Goal: Task Accomplishment & Management: Manage account settings

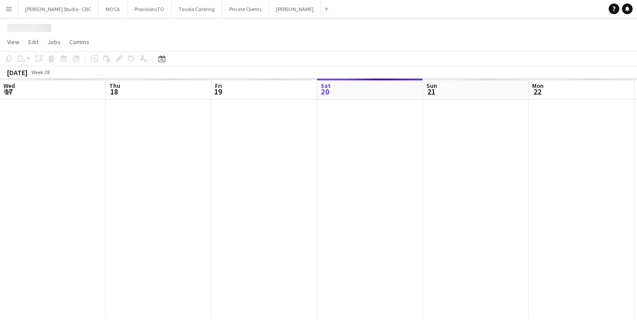
scroll to position [0, 211]
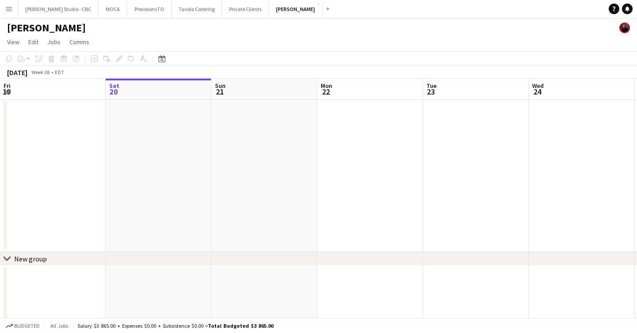
click at [8, 256] on icon "chevron-right" at bounding box center [7, 259] width 7 height 7
click at [12, 257] on div "chevron-right New group" at bounding box center [318, 259] width 637 height 14
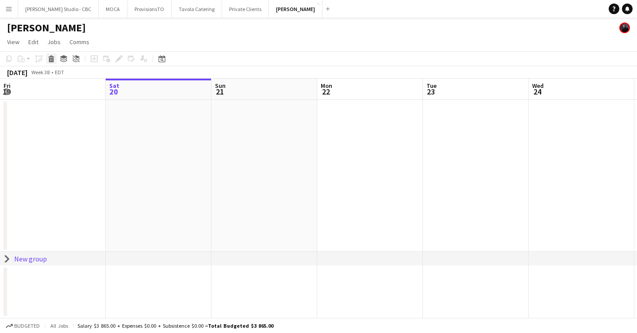
click at [52, 61] on icon at bounding box center [51, 60] width 5 height 4
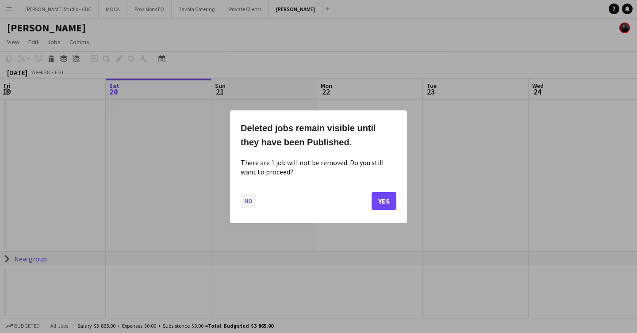
click at [246, 199] on button "No" at bounding box center [248, 201] width 15 height 14
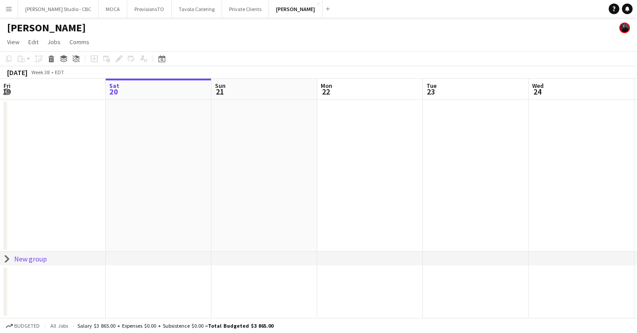
click at [124, 256] on div "chevron-right New group" at bounding box center [318, 259] width 637 height 14
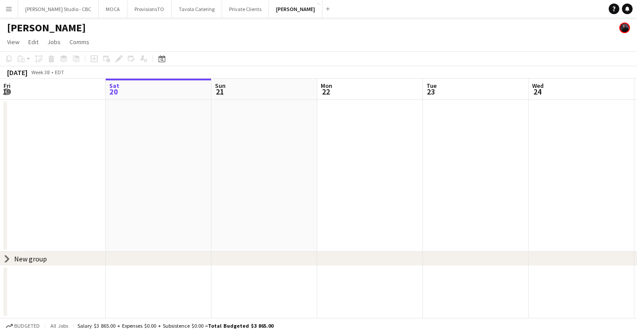
click at [24, 258] on div "New group" at bounding box center [30, 259] width 33 height 9
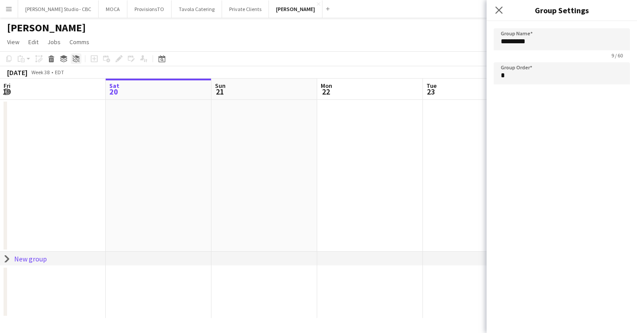
click at [79, 56] on icon "Ungroup" at bounding box center [76, 58] width 7 height 7
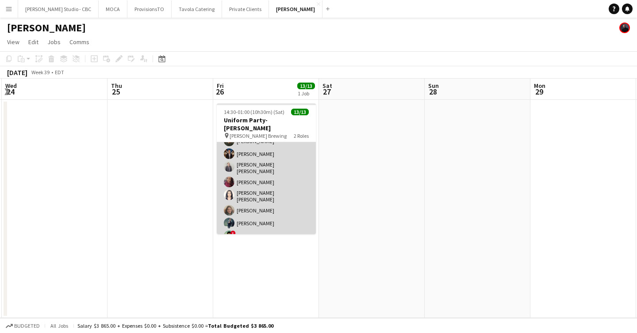
scroll to position [0, 0]
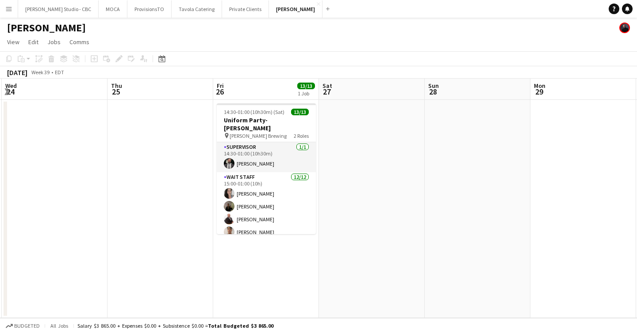
click at [12, 8] on app-icon "Menu" at bounding box center [8, 8] width 7 height 7
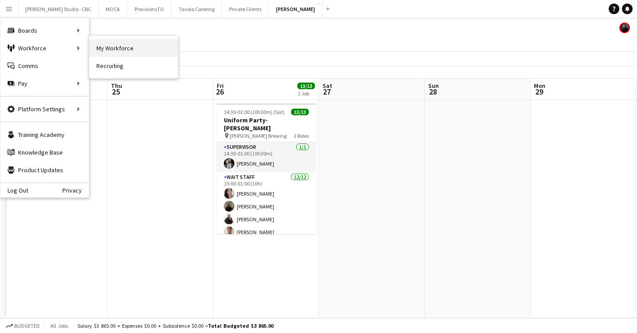
click at [111, 45] on link "My Workforce" at bounding box center [133, 48] width 88 height 18
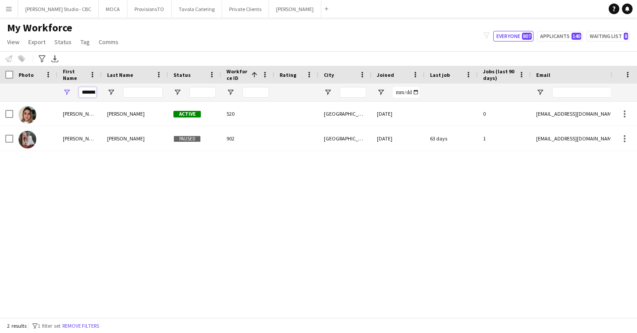
scroll to position [0, 3]
drag, startPoint x: 81, startPoint y: 92, endPoint x: 172, endPoint y: 84, distance: 91.9
click at [172, 84] on div "*******" at bounding box center [484, 93] width 968 height 18
drag, startPoint x: 94, startPoint y: 93, endPoint x: 45, endPoint y: 92, distance: 49.1
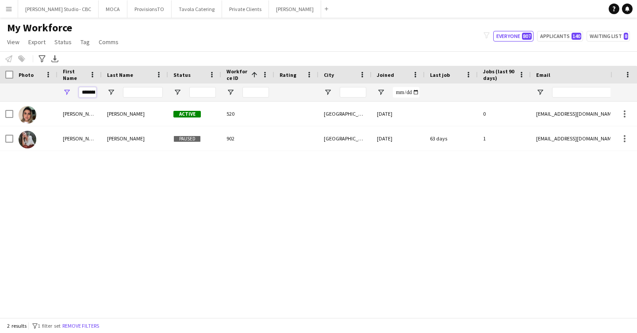
click at [45, 92] on div "*******" at bounding box center [484, 93] width 968 height 18
type input "*"
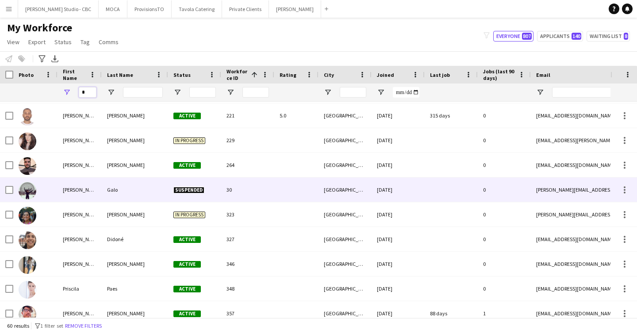
scroll to position [207, 0]
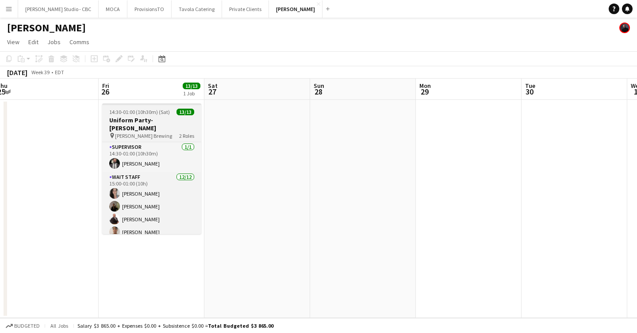
click at [145, 112] on span "14:30-01:00 (10h30m) (Sat)" at bounding box center [139, 112] width 61 height 7
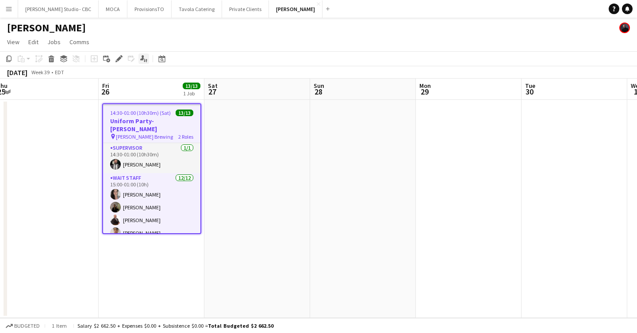
click at [142, 61] on icon "Applicants" at bounding box center [143, 58] width 7 height 7
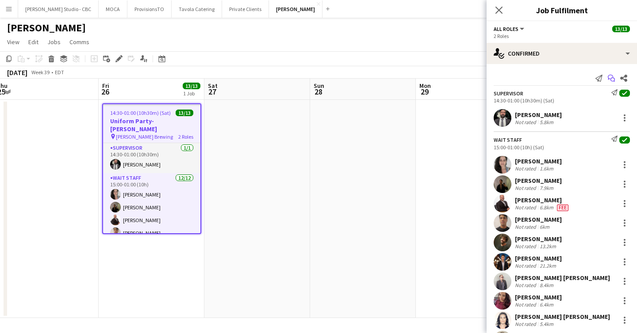
click at [613, 77] on icon "Start chat" at bounding box center [611, 78] width 7 height 7
click at [614, 82] on app-icon "Start chat" at bounding box center [611, 78] width 12 height 12
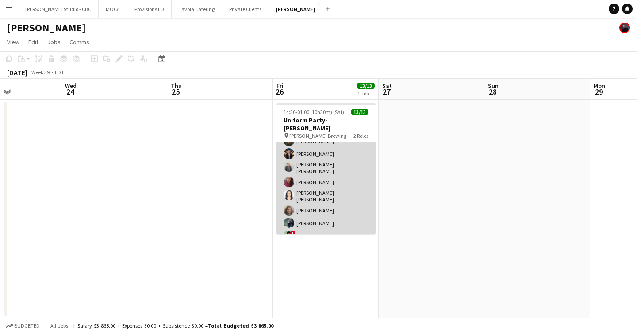
scroll to position [0, 252]
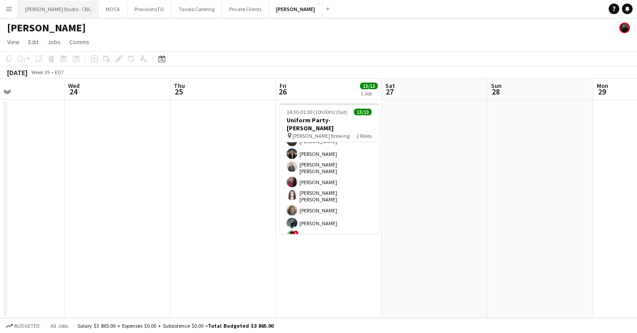
click at [64, 8] on button "[PERSON_NAME] Studio - CBC Close" at bounding box center [58, 8] width 80 height 17
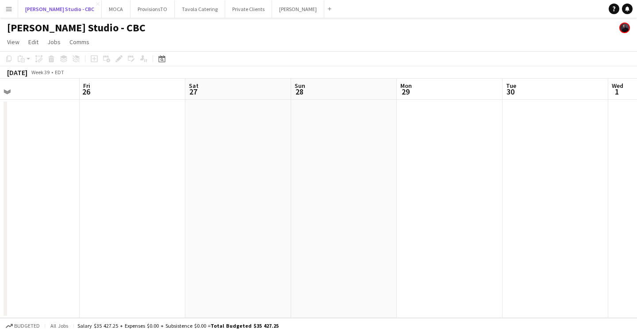
scroll to position [0, 207]
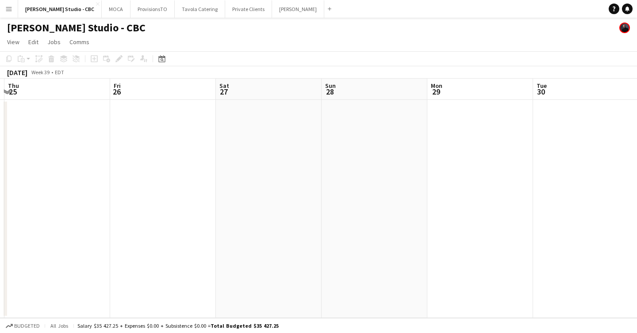
click at [160, 85] on app-board-header-date "Fri 26" at bounding box center [163, 89] width 106 height 21
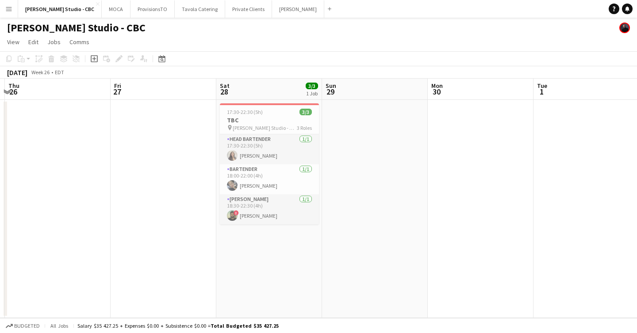
scroll to position [0, 396]
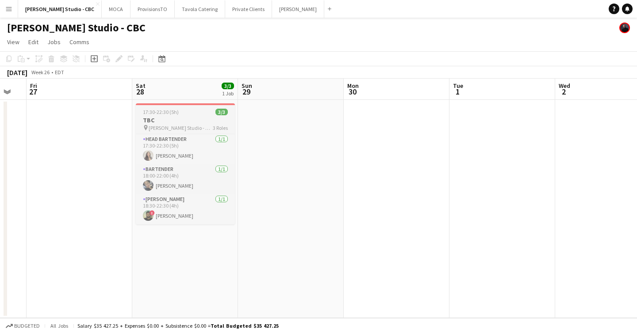
click at [195, 123] on h3 "TBC" at bounding box center [185, 120] width 99 height 8
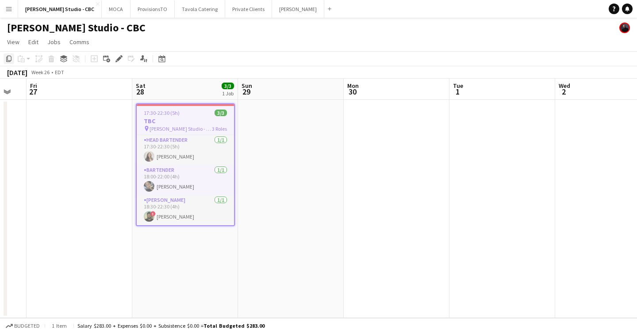
click at [8, 55] on icon "Copy" at bounding box center [8, 58] width 7 height 7
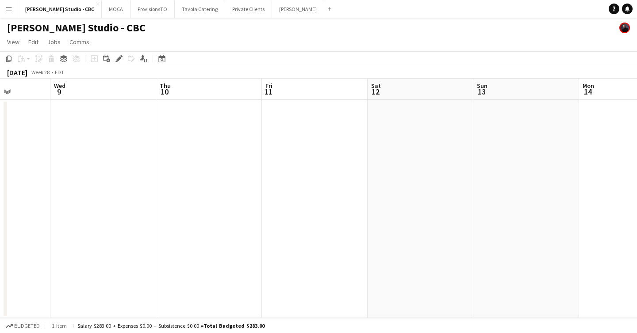
scroll to position [0, 400]
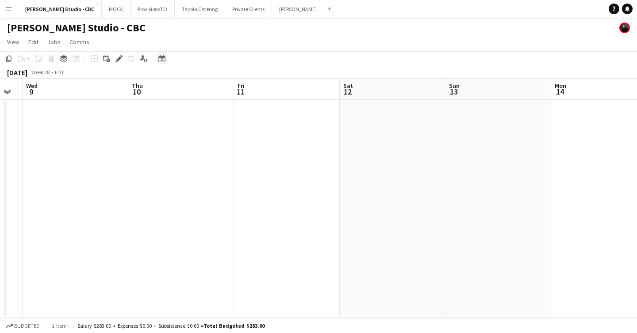
click at [160, 58] on icon "Date picker" at bounding box center [161, 58] width 7 height 7
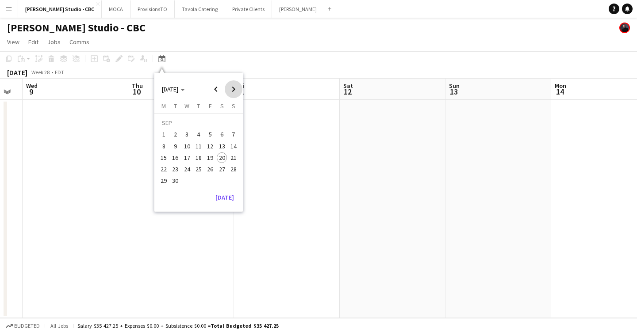
click at [232, 91] on span "Next month" at bounding box center [234, 89] width 18 height 18
click at [215, 88] on span "Previous month" at bounding box center [216, 89] width 18 height 18
click at [209, 166] on span "26" at bounding box center [210, 169] width 11 height 11
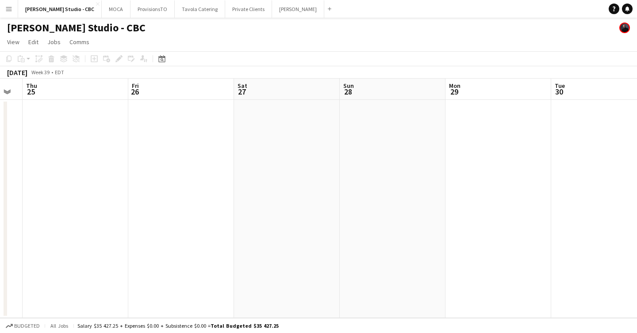
scroll to position [0, 304]
click at [275, 98] on app-board-header-date "Fri 26" at bounding box center [277, 89] width 106 height 21
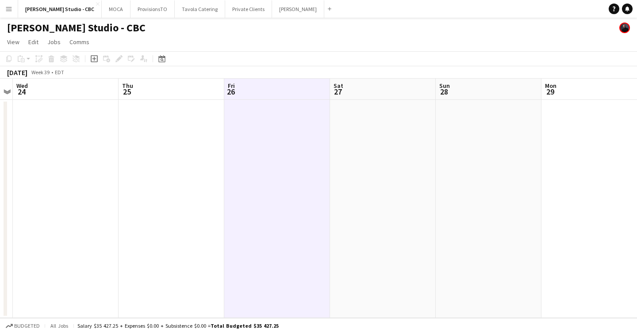
click at [246, 124] on app-date-cell at bounding box center [277, 209] width 106 height 218
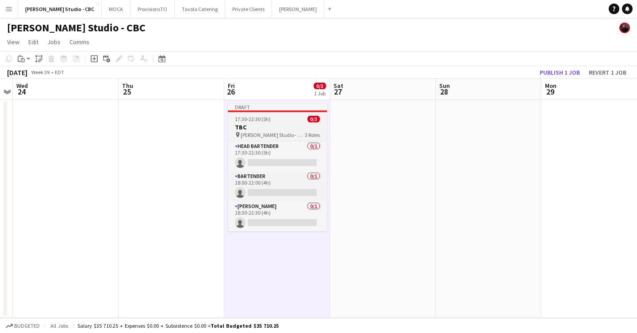
click at [253, 125] on h3 "TBC" at bounding box center [277, 127] width 99 height 8
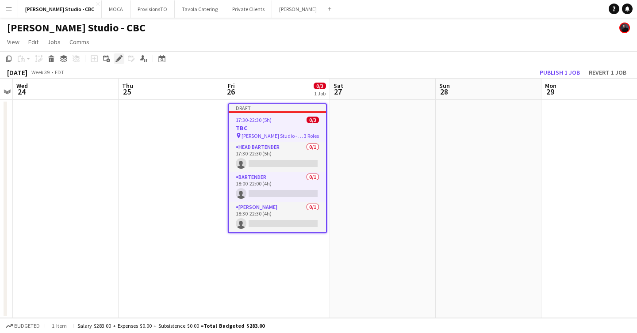
click at [119, 61] on icon "Edit" at bounding box center [118, 58] width 7 height 7
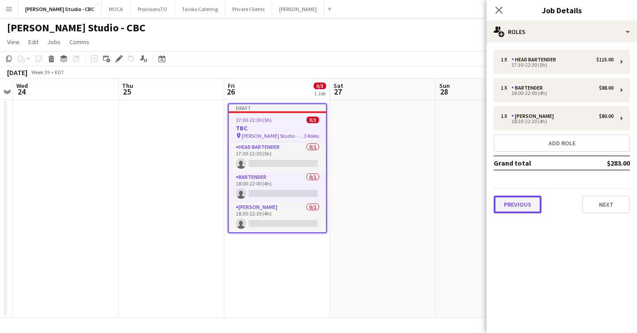
click at [505, 200] on button "Previous" at bounding box center [517, 205] width 48 height 18
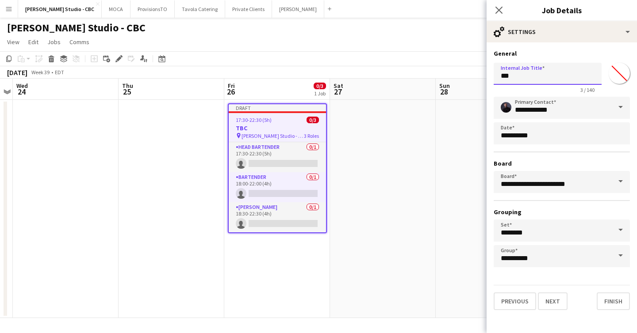
drag, startPoint x: 534, startPoint y: 79, endPoint x: 430, endPoint y: 79, distance: 103.9
click at [430, 79] on body "Menu Boards Boards Boards All jobs Status Workforce Workforce My Workforce Recr…" at bounding box center [318, 166] width 637 height 333
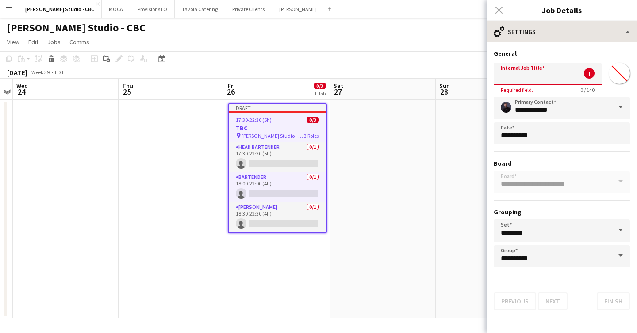
paste input "**********"
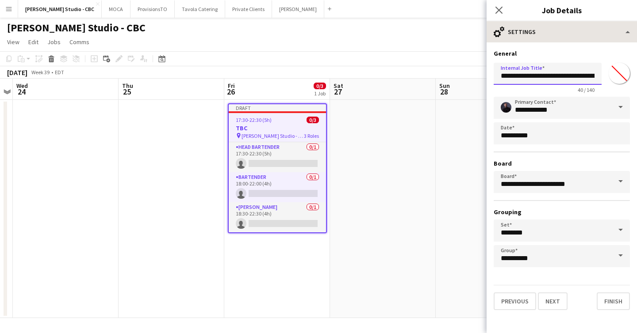
scroll to position [0, 33]
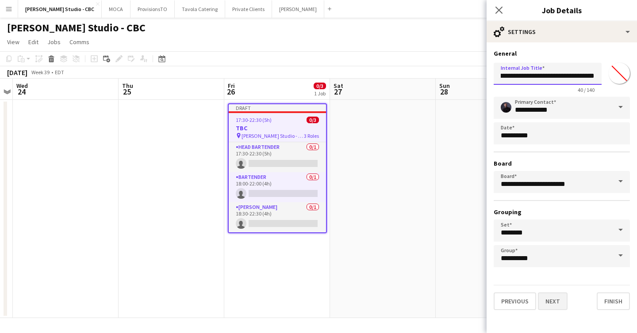
type input "**********"
click at [550, 298] on button "Next" at bounding box center [553, 302] width 30 height 18
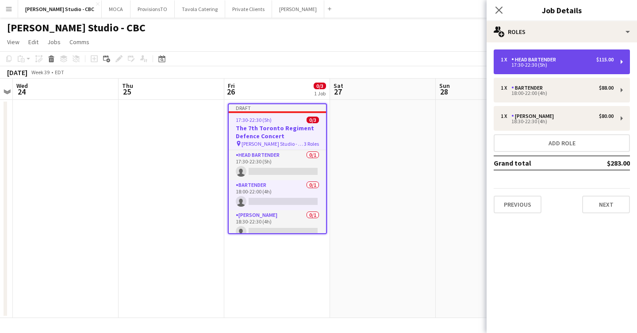
click at [543, 58] on div "Head Bartender" at bounding box center [535, 60] width 48 height 6
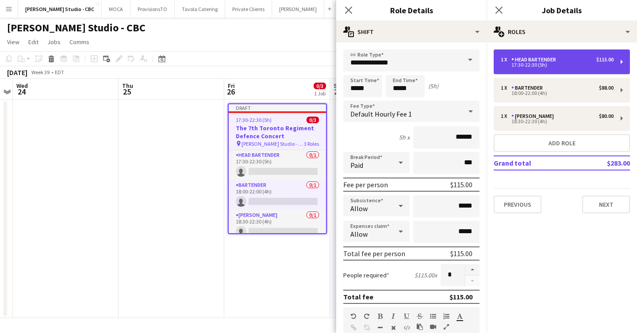
click at [542, 61] on div "Head Bartender" at bounding box center [535, 60] width 48 height 6
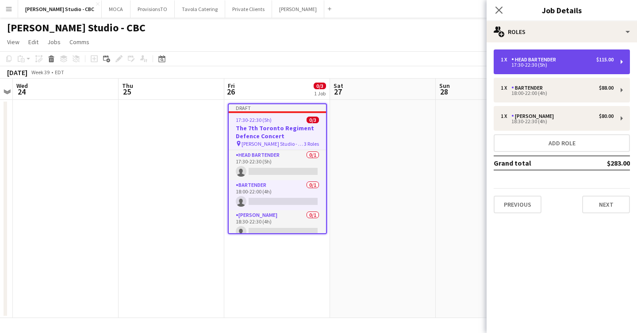
click at [520, 61] on div "Head Bartender" at bounding box center [535, 60] width 48 height 6
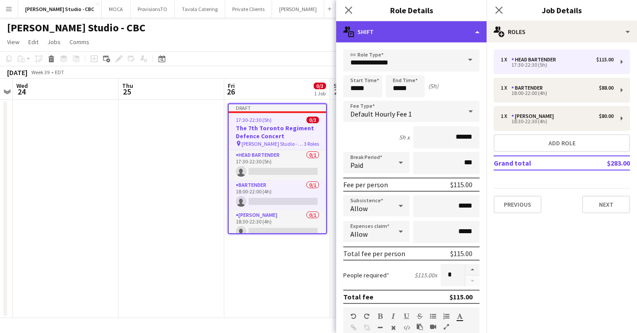
click at [469, 29] on div "multiple-actions-text Shift" at bounding box center [411, 31] width 150 height 21
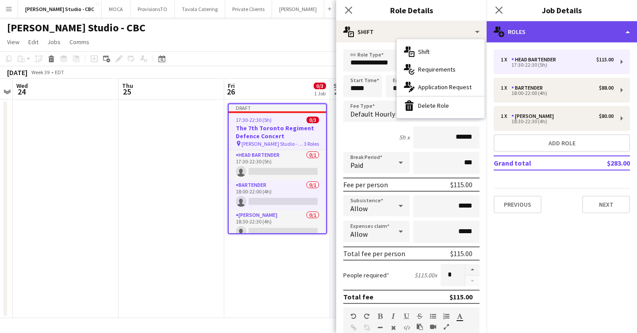
click at [507, 35] on div "multiple-users-add Roles" at bounding box center [561, 31] width 150 height 21
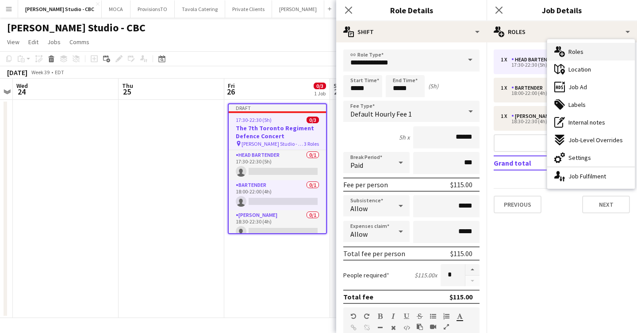
click at [568, 49] on span "Roles" at bounding box center [575, 52] width 15 height 8
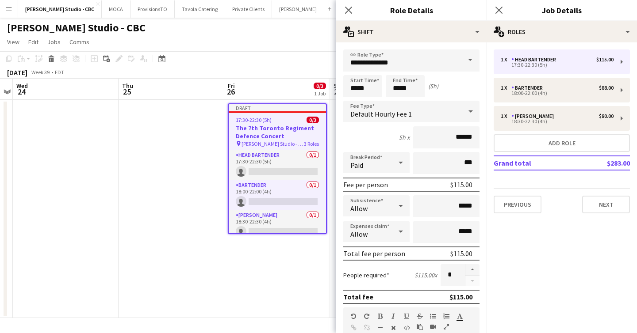
click at [517, 42] on div "1 x Head Bartender $115.00 17:30-22:30 (5h) 1 x Bartender $88.00 18:00-22:00 (4…" at bounding box center [561, 131] width 150 height 178
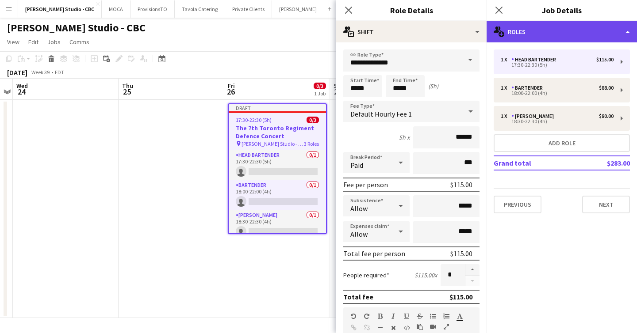
click at [515, 36] on div "multiple-users-add Roles" at bounding box center [561, 31] width 150 height 21
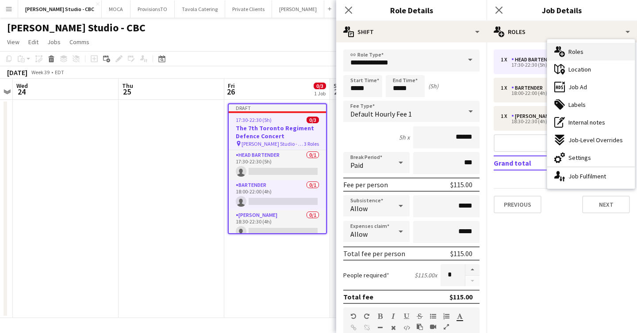
click at [578, 55] on span "Roles" at bounding box center [575, 52] width 15 height 8
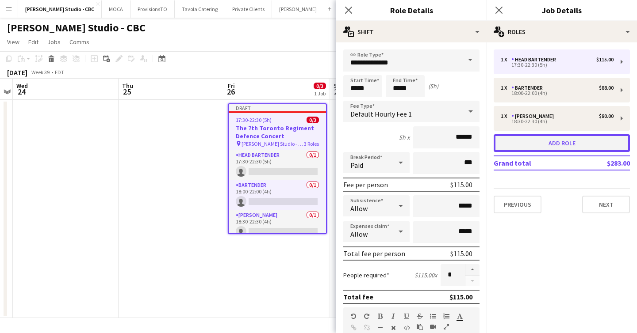
click at [537, 148] on button "Add role" at bounding box center [561, 143] width 136 height 18
type input "*******"
type input "*****"
type input "******"
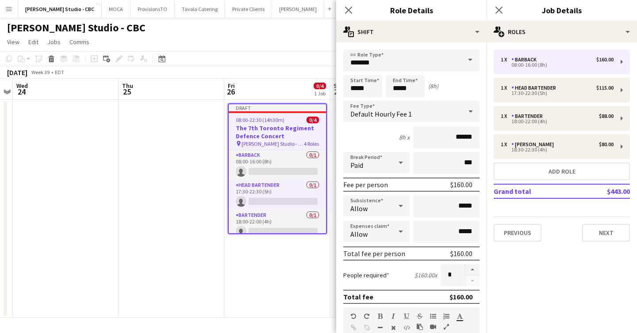
click at [184, 46] on app-page-menu "View Day view expanded Day view collapsed Month view Date picker Jump to [DATE]…" at bounding box center [318, 42] width 637 height 17
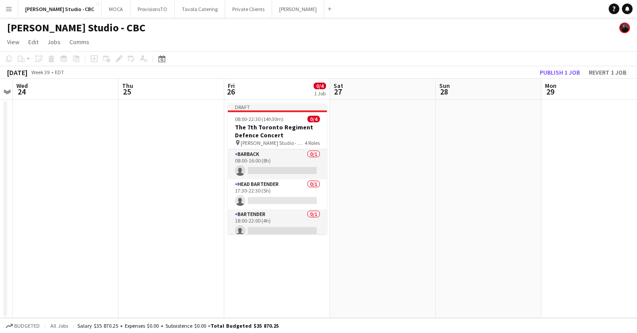
click at [12, 7] on button "Menu" at bounding box center [9, 9] width 18 height 18
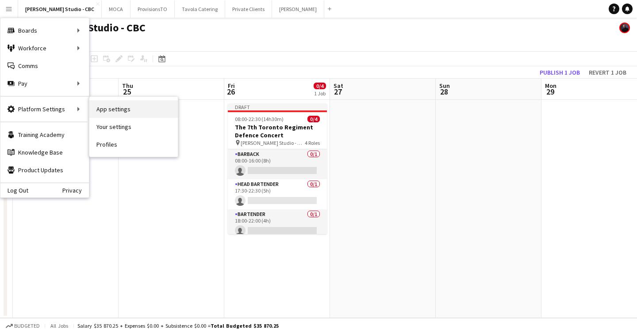
click at [102, 110] on link "App settings" at bounding box center [133, 109] width 88 height 18
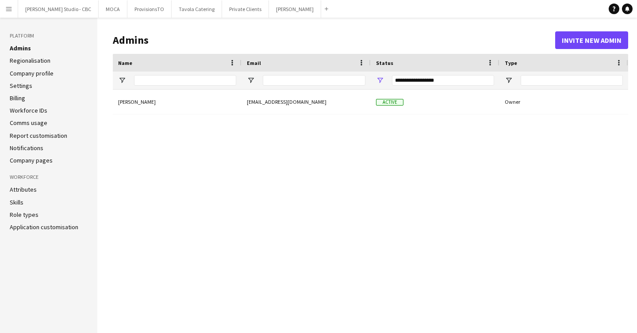
click at [43, 78] on ul "Admins Regionalisation Company profile Settings Billing Workforce IDs Comms usa…" at bounding box center [49, 104] width 78 height 120
click at [40, 72] on link "Company profile" at bounding box center [32, 73] width 44 height 8
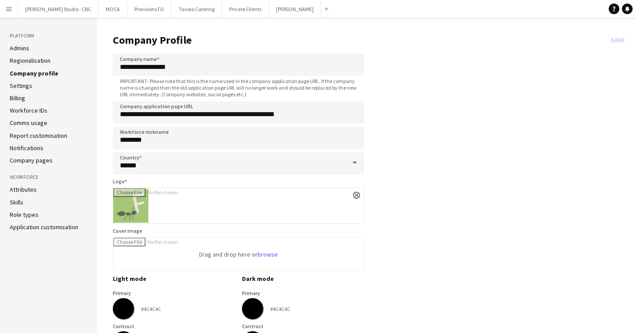
click at [27, 88] on link "Settings" at bounding box center [21, 86] width 23 height 8
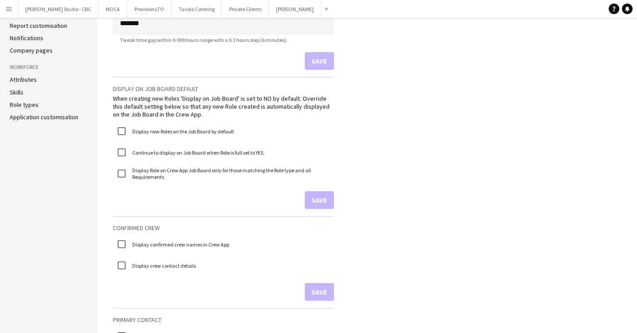
scroll to position [108, 0]
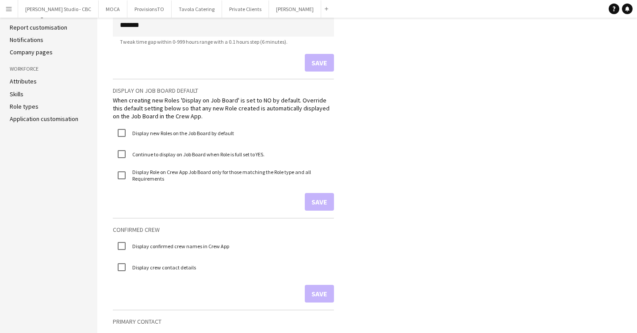
click at [26, 107] on link "Role types" at bounding box center [24, 107] width 29 height 8
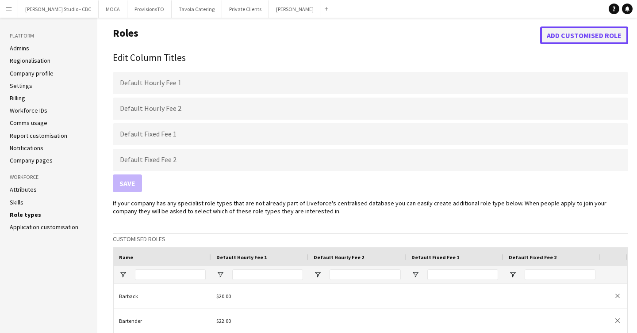
click at [585, 39] on button "Add customised role" at bounding box center [584, 36] width 88 height 18
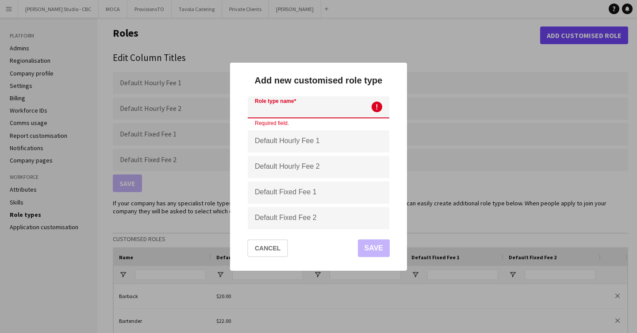
type input "*"
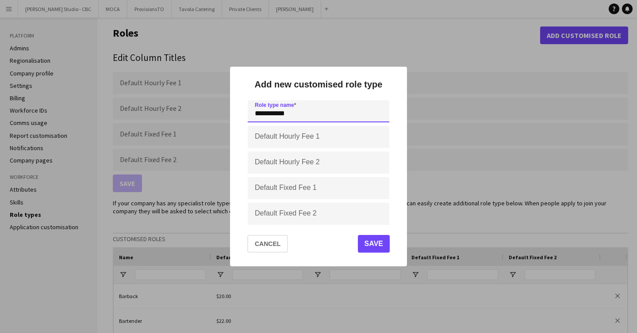
type input "**********"
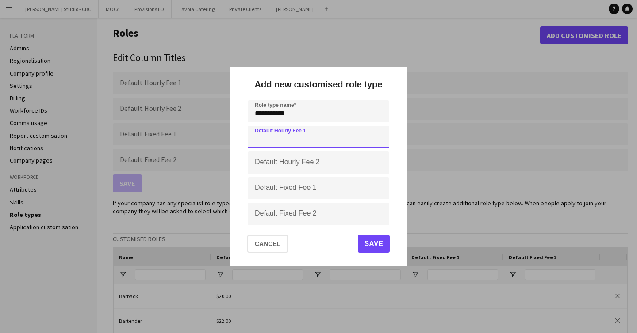
click at [325, 136] on input "Default Hourly Fee 1" at bounding box center [319, 137] width 142 height 22
type input "***"
click at [366, 240] on button "Save" at bounding box center [374, 244] width 32 height 18
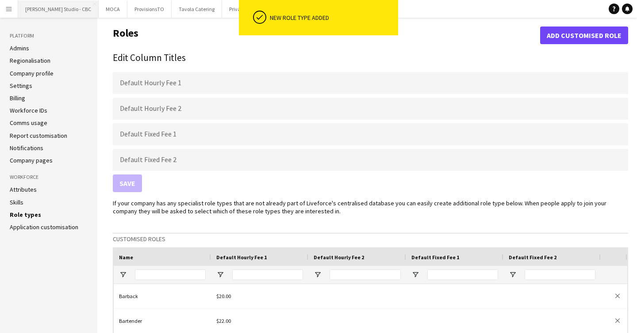
click at [57, 8] on button "[PERSON_NAME] Studio - CBC Close" at bounding box center [58, 8] width 80 height 17
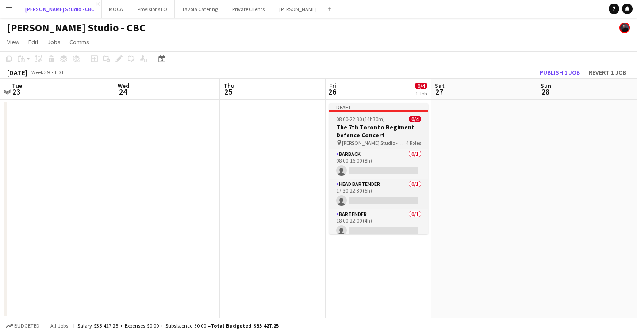
scroll to position [0, 425]
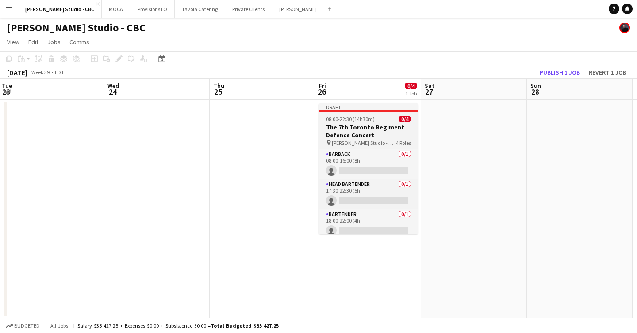
click at [364, 141] on span "[PERSON_NAME] Studio - CBC" at bounding box center [364, 143] width 64 height 7
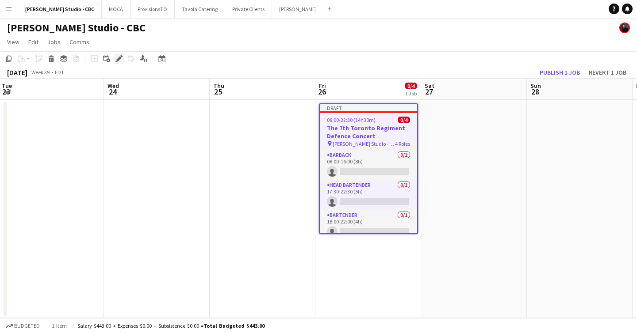
click at [121, 60] on icon "Edit" at bounding box center [118, 58] width 7 height 7
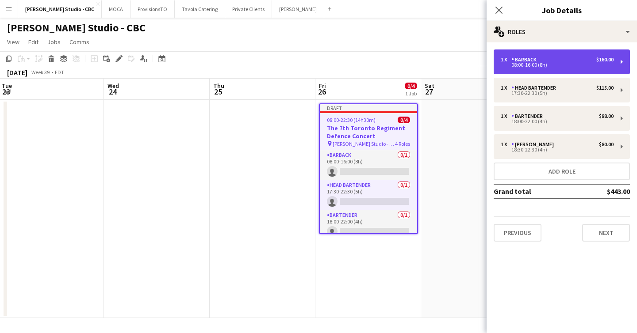
click at [581, 62] on div "1 x Barback $160.00" at bounding box center [557, 60] width 113 height 6
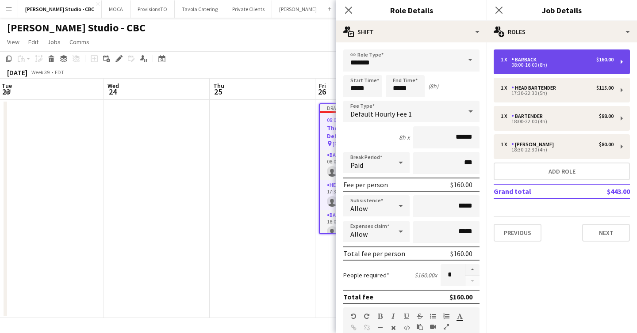
click at [620, 57] on div "1 x Barback $160.00 08:00-16:00 (8h)" at bounding box center [561, 62] width 136 height 25
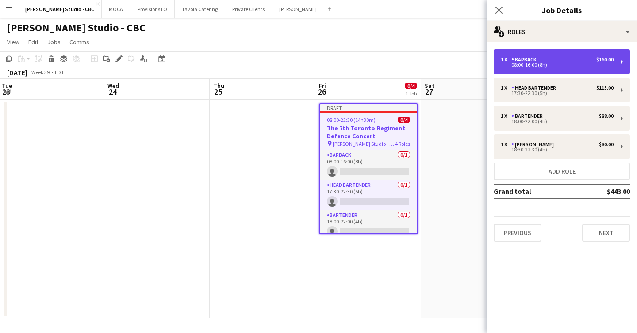
click at [620, 57] on div "1 x Barback $160.00 08:00-16:00 (8h)" at bounding box center [561, 62] width 136 height 25
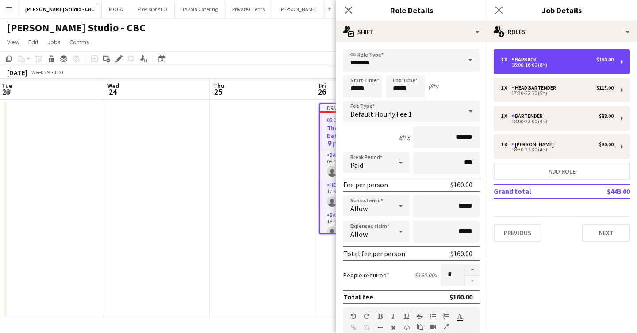
scroll to position [265, 0]
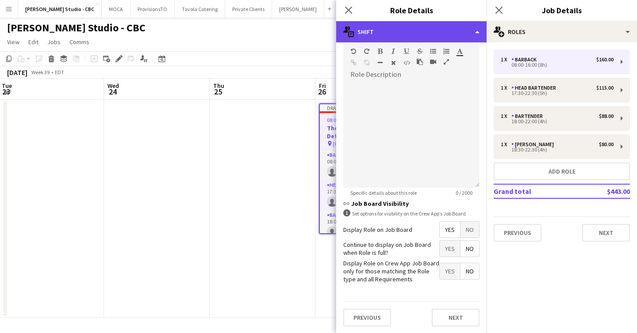
click at [451, 26] on div "multiple-actions-text Shift" at bounding box center [411, 31] width 150 height 21
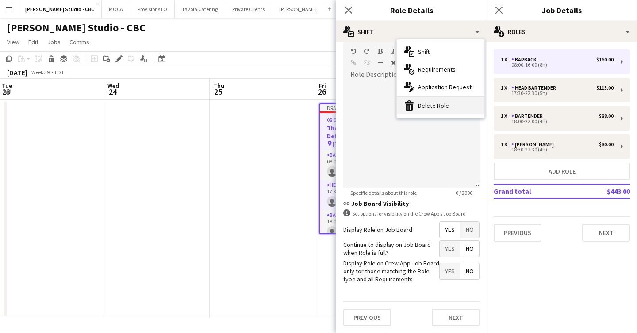
click at [451, 106] on div "bin-2 Delete Role" at bounding box center [441, 106] width 88 height 18
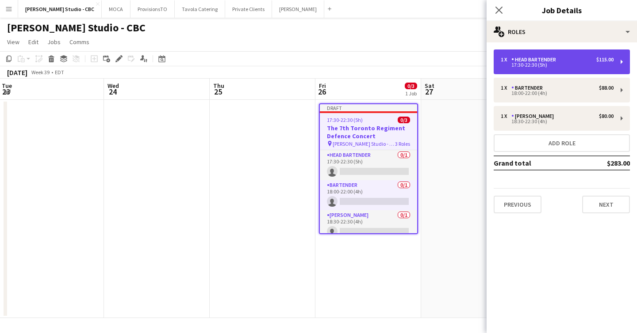
click at [534, 64] on div "17:30-22:30 (5h)" at bounding box center [557, 65] width 113 height 4
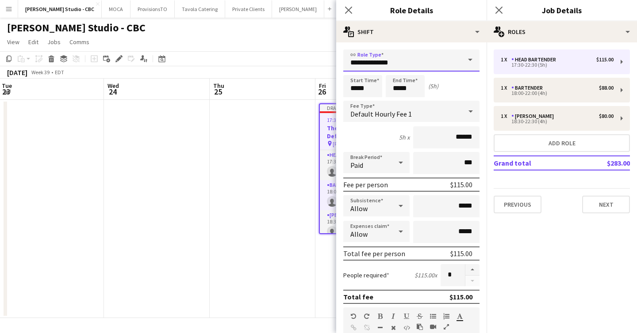
click at [448, 58] on input "**********" at bounding box center [411, 61] width 136 height 22
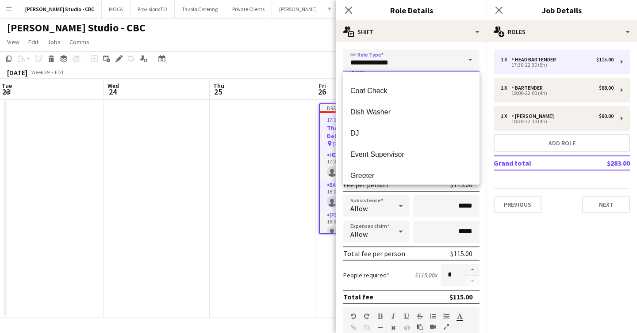
scroll to position [203, 0]
drag, startPoint x: 407, startPoint y: 62, endPoint x: 337, endPoint y: 57, distance: 70.5
click at [337, 57] on form "**********" at bounding box center [411, 325] width 150 height 550
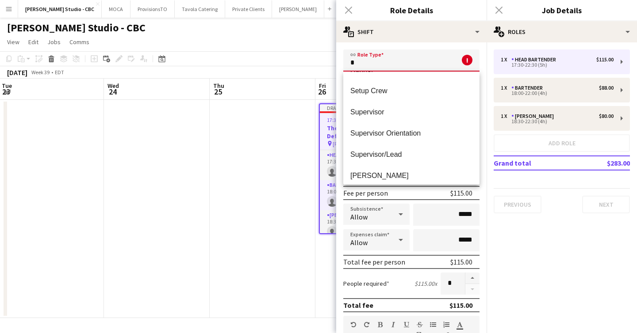
scroll to position [191, 0]
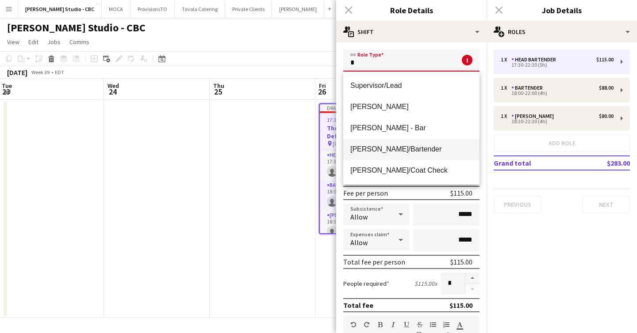
click at [380, 149] on span "[PERSON_NAME]/Bartender" at bounding box center [411, 149] width 122 height 8
type input "**********"
type input "******"
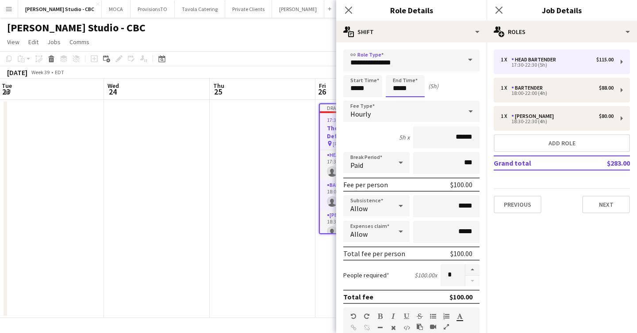
click at [405, 90] on input "*****" at bounding box center [405, 86] width 39 height 22
type input "*****"
click at [400, 102] on div at bounding box center [396, 101] width 18 height 9
click at [598, 205] on button "Next" at bounding box center [606, 205] width 48 height 18
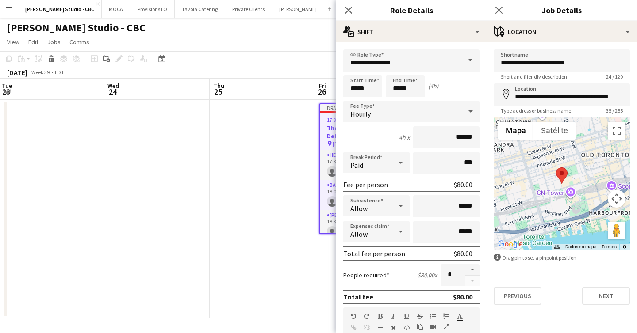
scroll to position [265, 0]
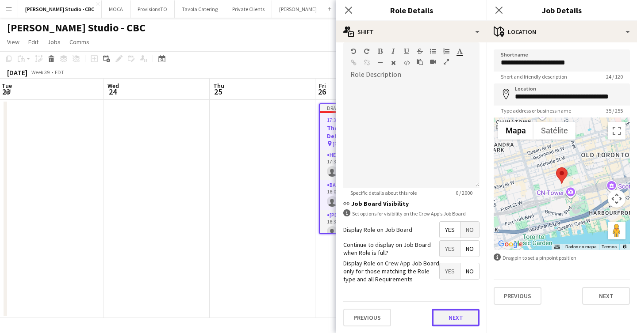
click at [456, 317] on button "Next" at bounding box center [456, 318] width 48 height 18
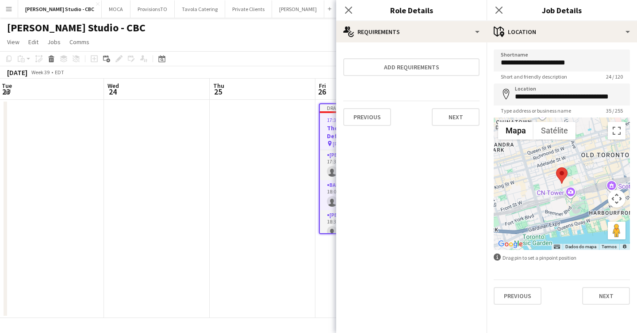
scroll to position [0, 0]
click at [509, 293] on button "Previous" at bounding box center [517, 296] width 48 height 18
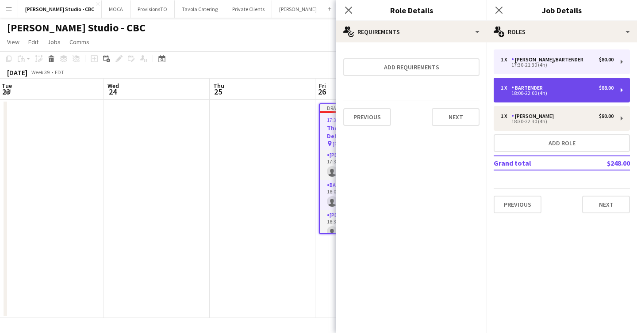
click at [541, 89] on div "Bartender" at bounding box center [528, 88] width 35 height 6
type input "*********"
type input "*****"
type input "******"
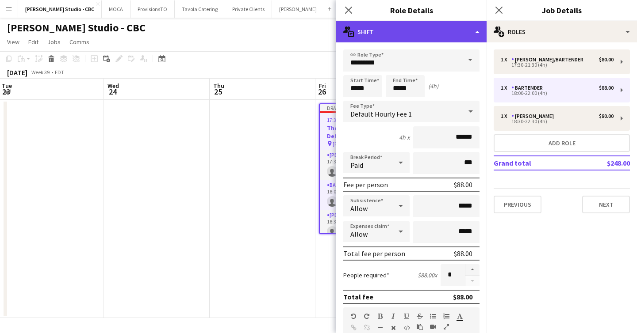
click at [473, 30] on div "multiple-actions-text Shift" at bounding box center [411, 31] width 150 height 21
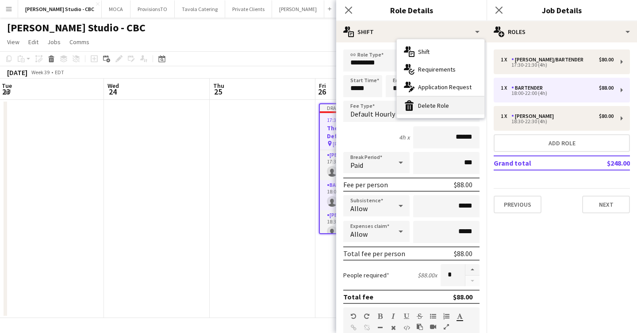
click at [447, 104] on div "bin-2 Delete Role" at bounding box center [441, 106] width 88 height 18
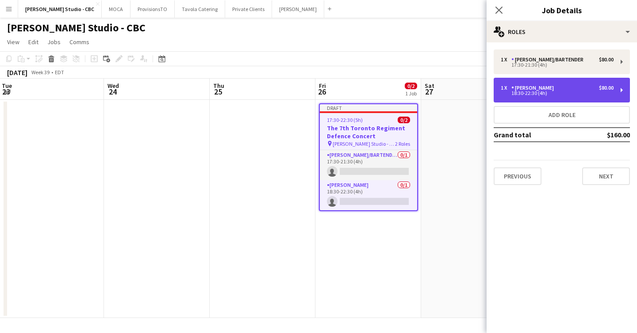
click at [535, 88] on div "1 x [PERSON_NAME] $80.00" at bounding box center [557, 88] width 113 height 6
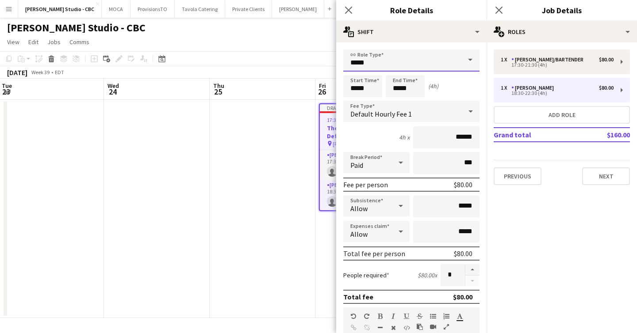
click at [438, 61] on input "*****" at bounding box center [411, 61] width 136 height 22
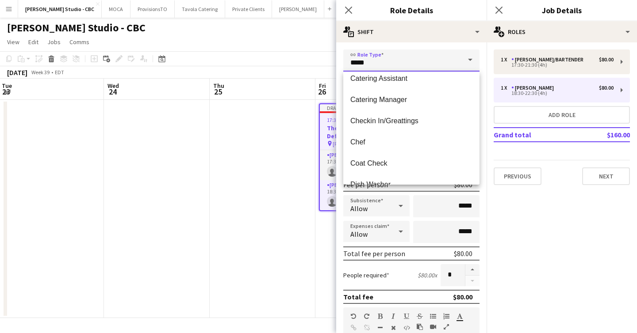
scroll to position [133, 0]
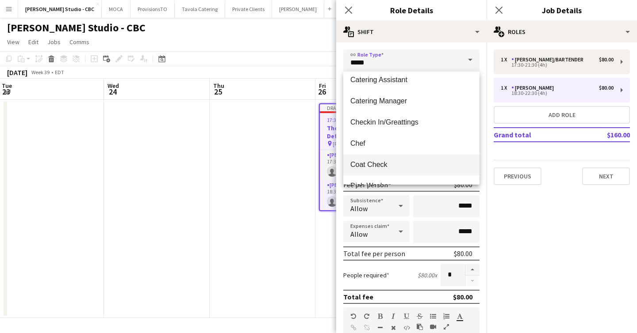
click at [411, 165] on span "Coat Check" at bounding box center [411, 165] width 122 height 8
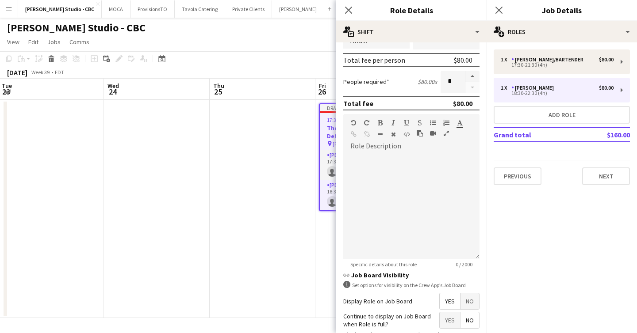
scroll to position [265, 0]
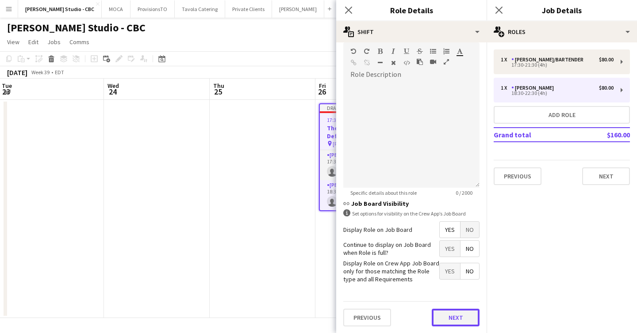
click at [447, 314] on button "Next" at bounding box center [456, 318] width 48 height 18
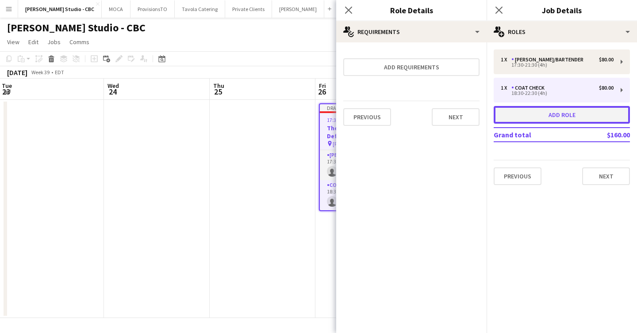
click at [546, 112] on button "Add role" at bounding box center [561, 115] width 136 height 18
type input "*******"
type input "*****"
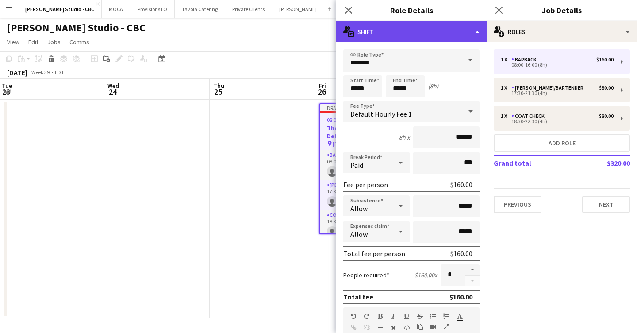
click at [467, 30] on div "multiple-actions-text Shift" at bounding box center [411, 31] width 150 height 21
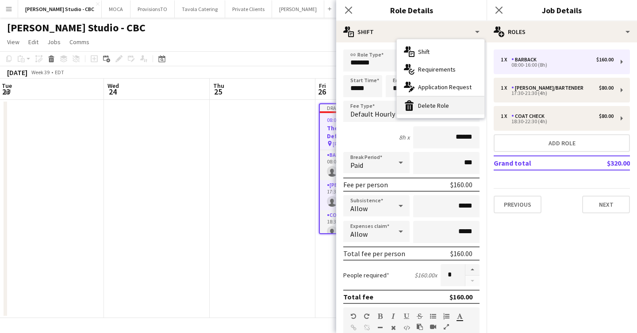
click at [456, 106] on div "bin-2 Delete Role" at bounding box center [441, 106] width 88 height 18
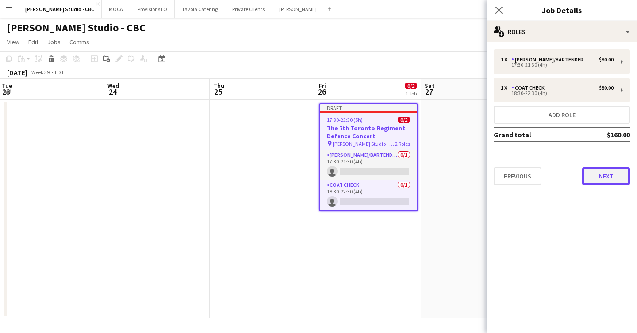
click at [602, 181] on button "Next" at bounding box center [606, 177] width 48 height 18
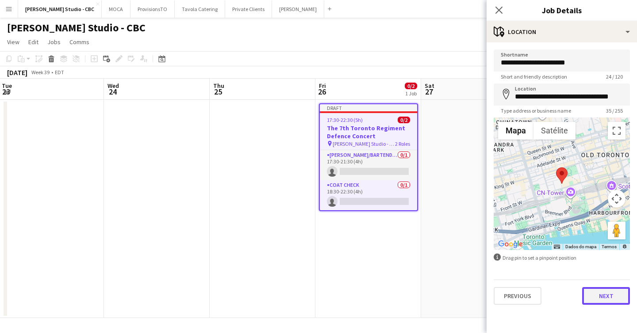
click at [608, 292] on button "Next" at bounding box center [606, 296] width 48 height 18
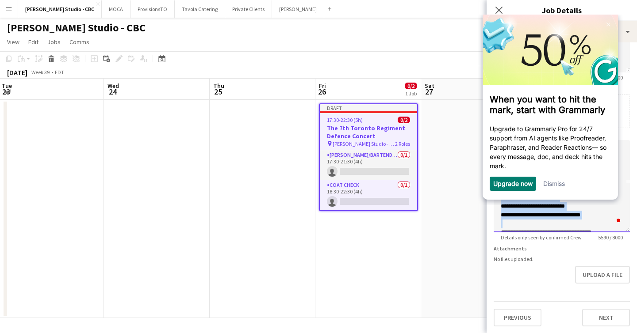
scroll to position [45, 0]
drag, startPoint x: 501, startPoint y: 179, endPoint x: 596, endPoint y: 216, distance: 101.5
click at [596, 216] on div "**********" at bounding box center [562, 173] width 122 height 88
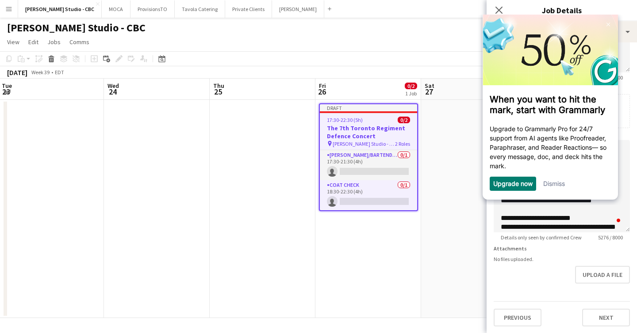
click at [554, 185] on link "Dismiss" at bounding box center [554, 184] width 22 height 8
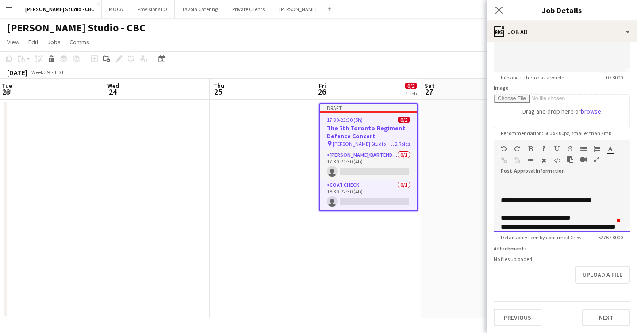
click at [502, 199] on div "**********" at bounding box center [562, 200] width 122 height 9
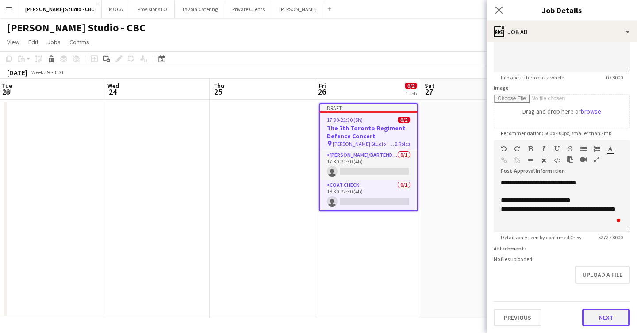
click at [595, 318] on button "Next" at bounding box center [606, 318] width 48 height 18
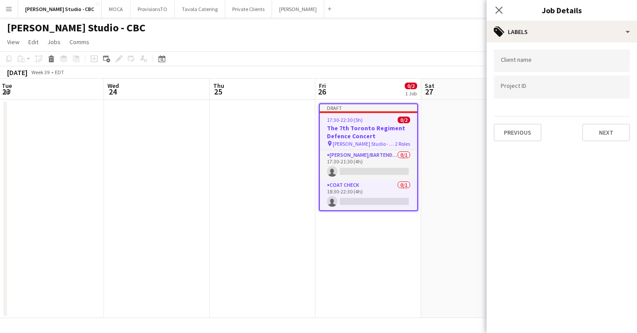
click at [411, 230] on app-date-cell "Draft 17:30-22:30 (5h) 0/2 The 7th Toronto Regiment Defence Concert pin [PERSON…" at bounding box center [368, 209] width 106 height 218
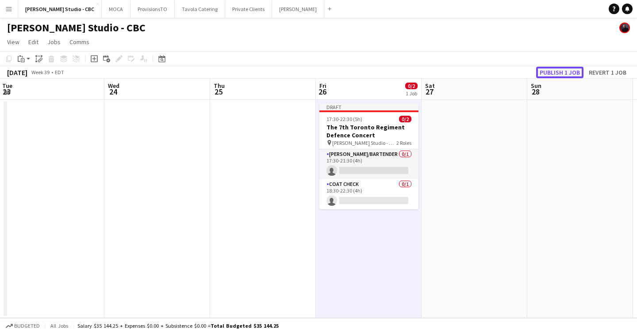
click at [553, 76] on button "Publish 1 job" at bounding box center [559, 72] width 47 height 11
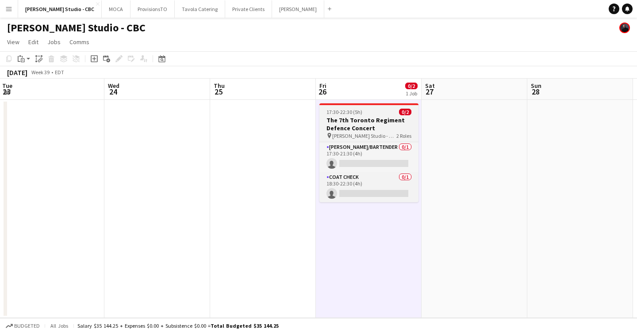
click at [366, 118] on h3 "The 7th Toronto Regiment Defence Concert" at bounding box center [368, 124] width 99 height 16
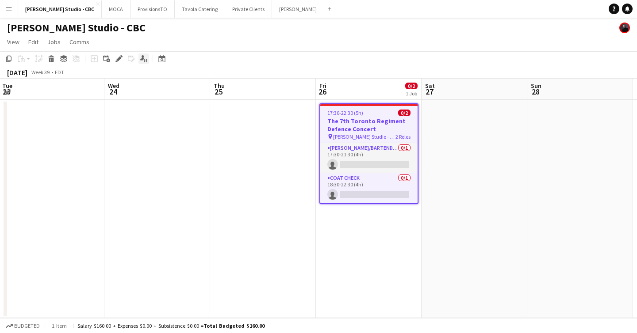
click at [144, 60] on icon "Applicants" at bounding box center [143, 58] width 7 height 7
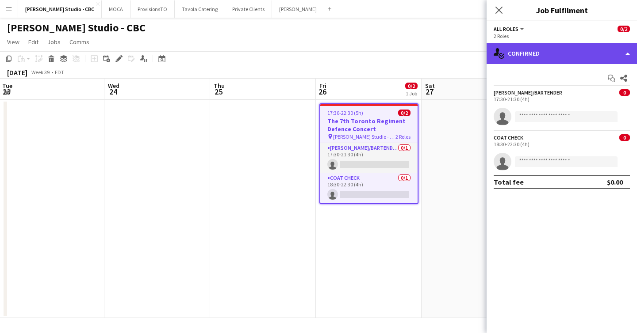
click at [631, 50] on div "single-neutral-actions-check-2 Confirmed" at bounding box center [561, 53] width 150 height 21
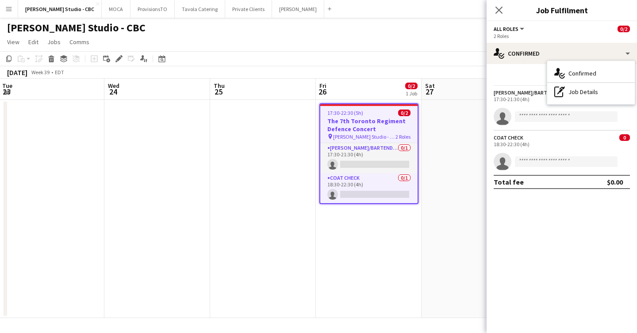
click at [595, 28] on div "All roles All roles [PERSON_NAME]/Bartender Coat Check 0/2" at bounding box center [561, 29] width 136 height 8
click at [627, 76] on icon at bounding box center [623, 78] width 7 height 7
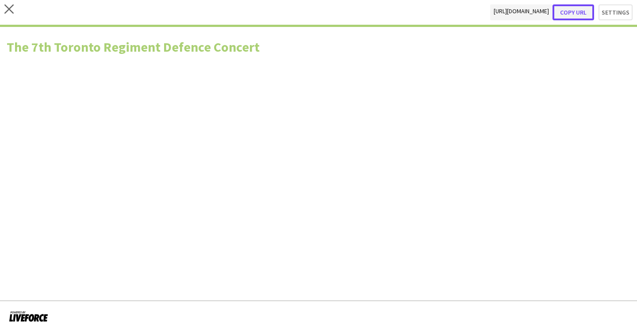
click at [575, 11] on button "Copy url" at bounding box center [573, 12] width 42 height 16
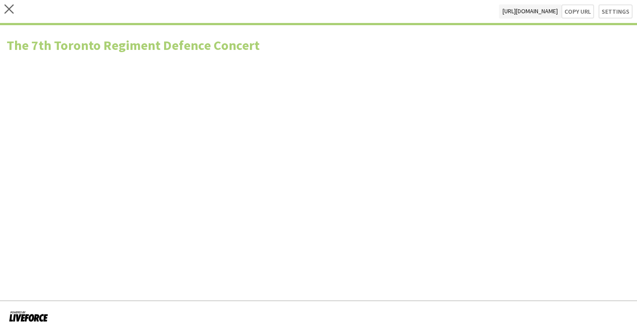
click at [14, 7] on div "close [URL][DOMAIN_NAME] Copy url Settings" at bounding box center [318, 12] width 637 height 25
click at [9, 11] on icon "close" at bounding box center [8, 8] width 9 height 9
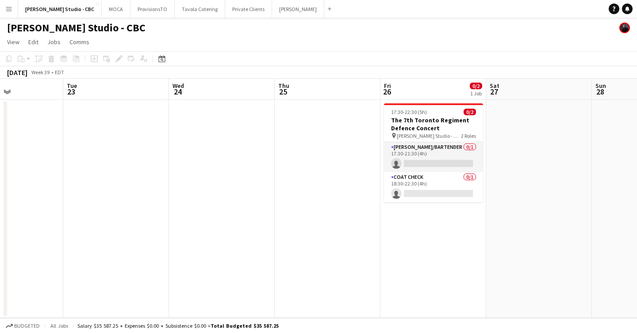
scroll to position [0, 422]
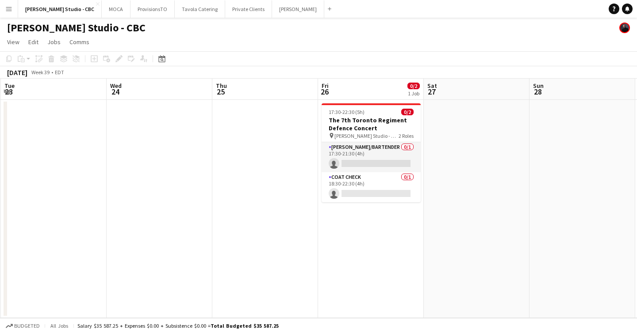
click at [5, 9] on app-icon "Menu" at bounding box center [8, 8] width 7 height 7
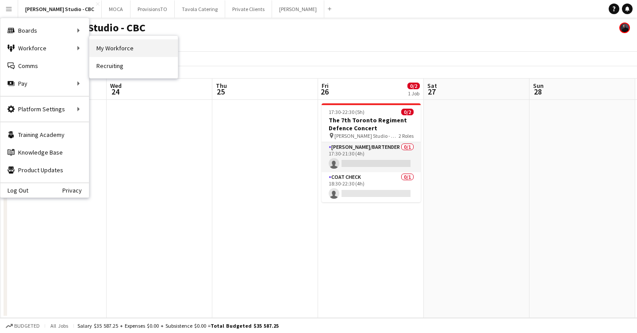
click at [99, 45] on link "My Workforce" at bounding box center [133, 48] width 88 height 18
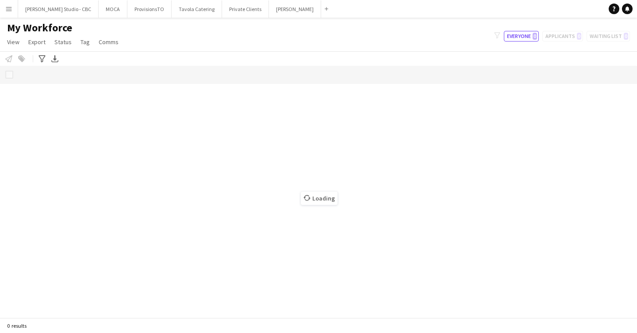
click at [6, 4] on button "Menu" at bounding box center [9, 9] width 18 height 18
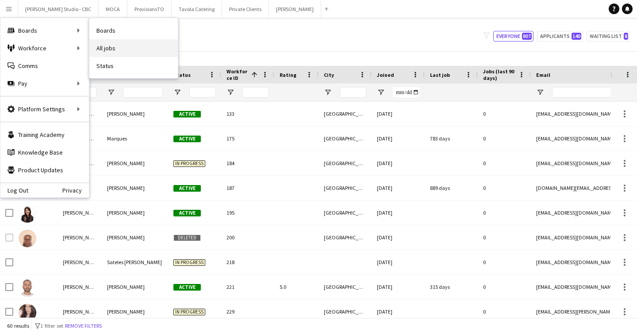
click at [122, 56] on link "All jobs" at bounding box center [133, 48] width 88 height 18
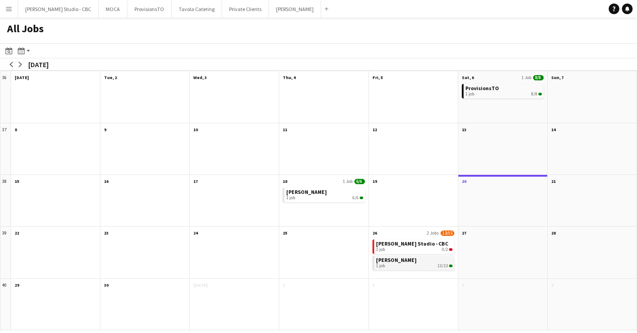
click at [411, 263] on link "[PERSON_NAME] 1 job 13/13" at bounding box center [414, 262] width 77 height 13
